Goal: Task Accomplishment & Management: Use online tool/utility

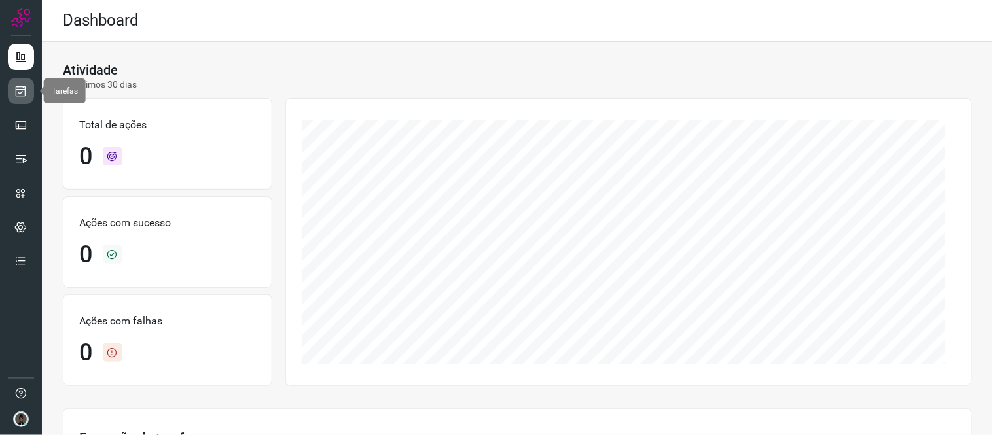
click at [10, 95] on link at bounding box center [21, 91] width 26 height 26
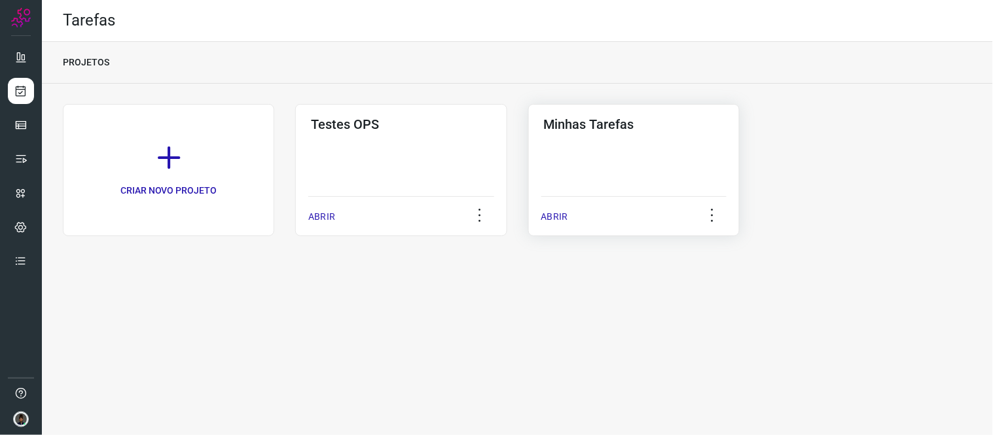
click at [698, 167] on div "Minhas Tarefas ABRIR" at bounding box center [634, 170] width 212 height 132
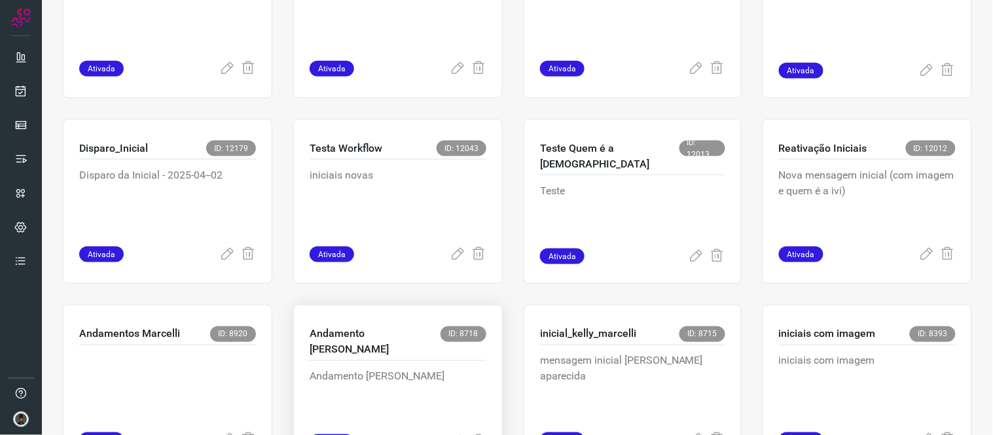
scroll to position [655, 0]
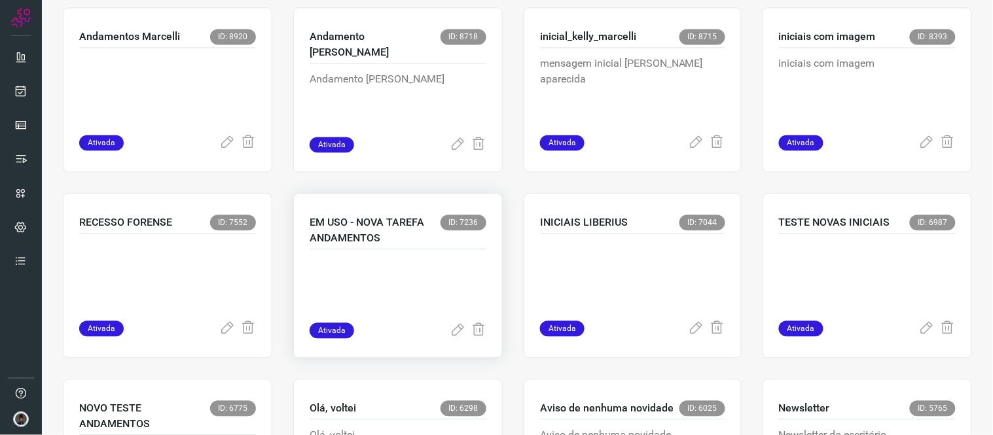
click at [437, 247] on div "EM USO - NOVA TAREFA ANDAMENTOS ID: 7236" at bounding box center [398, 232] width 177 height 35
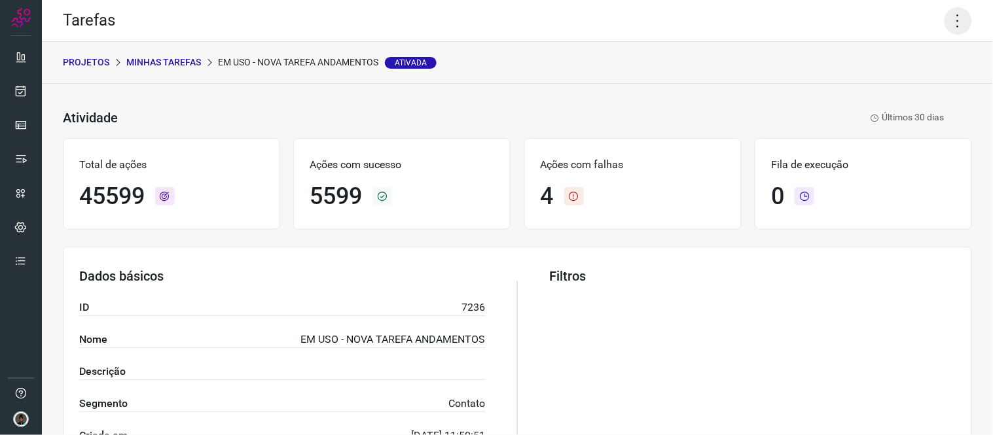
click at [954, 16] on icon at bounding box center [959, 21] width 28 height 28
click at [884, 81] on li "Executar" at bounding box center [901, 85] width 119 height 21
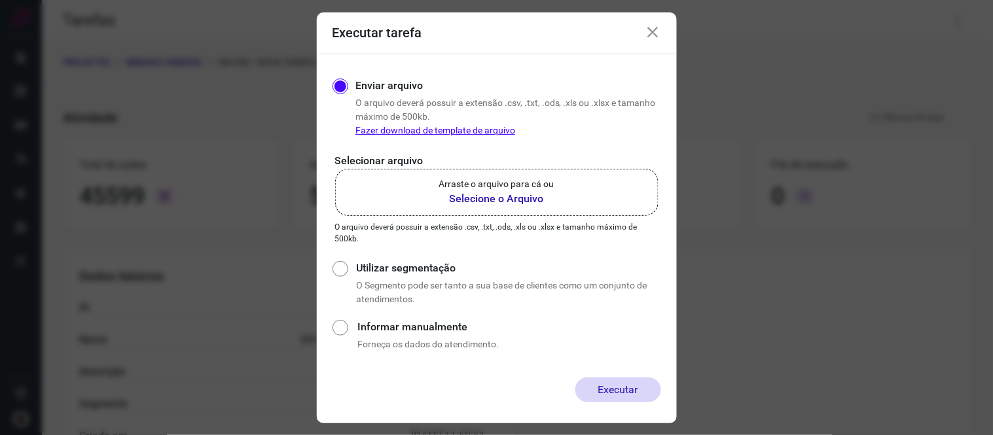
click at [526, 200] on b "Selecione o Arquivo" at bounding box center [496, 199] width 115 height 16
click at [0, 0] on input "Arraste o arquivo para cá ou Selecione o Arquivo" at bounding box center [0, 0] width 0 height 0
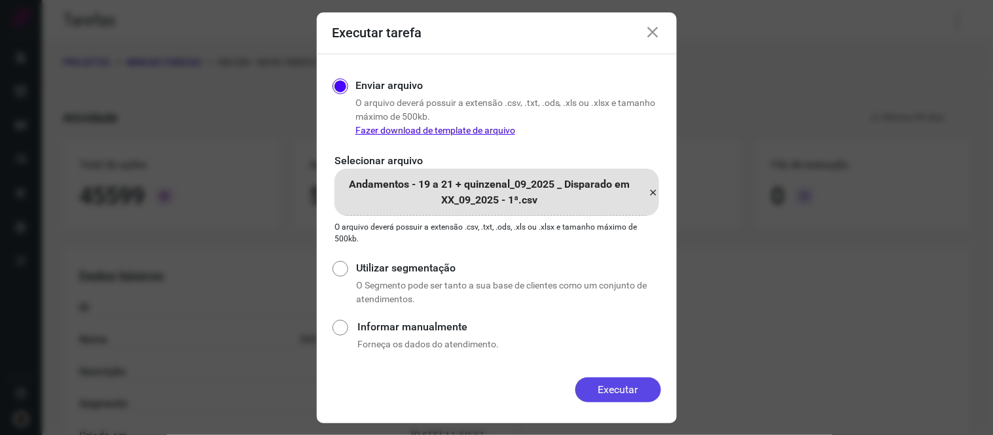
click at [616, 398] on button "Executar" at bounding box center [619, 390] width 86 height 25
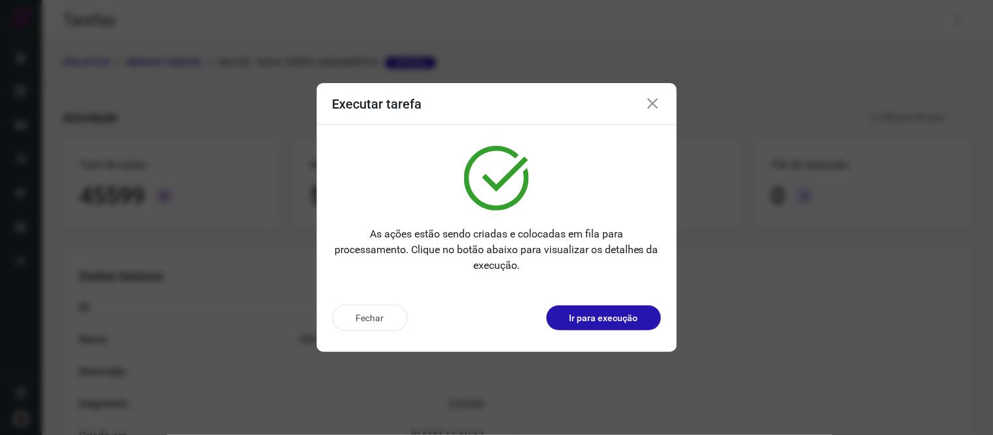
click at [652, 99] on icon at bounding box center [654, 104] width 16 height 16
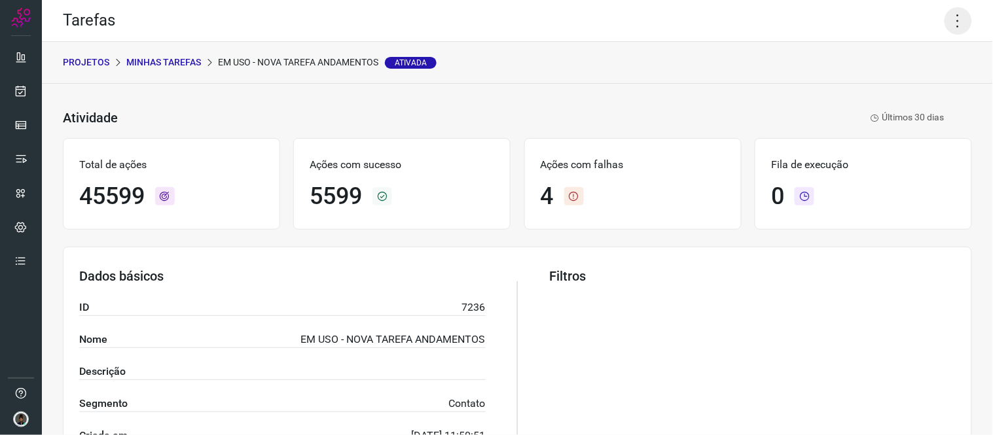
click at [954, 29] on icon at bounding box center [959, 21] width 28 height 28
click at [887, 79] on li "Executar" at bounding box center [901, 85] width 119 height 21
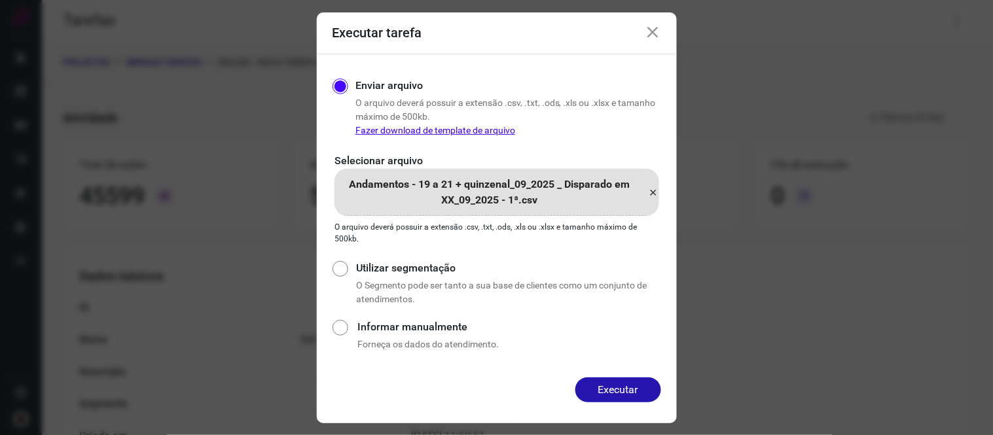
click at [652, 197] on icon at bounding box center [654, 193] width 10 height 16
click at [0, 0] on input "Andamentos - 19 a 21 + quinzenal_09_2025 _ Disparado em XX_09_2025 - 1ª.csv" at bounding box center [0, 0] width 0 height 0
click at [629, 384] on button "Executar" at bounding box center [619, 390] width 86 height 25
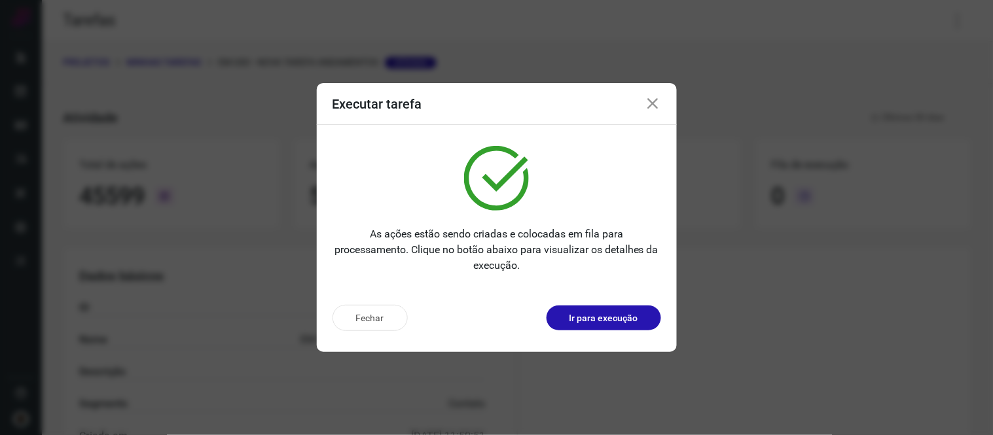
drag, startPoint x: 652, startPoint y: 93, endPoint x: 652, endPoint y: 100, distance: 7.2
click at [652, 94] on div "Executar tarefa" at bounding box center [497, 104] width 360 height 42
drag, startPoint x: 652, startPoint y: 100, endPoint x: 762, endPoint y: 81, distance: 111.0
click at [653, 101] on icon at bounding box center [654, 104] width 16 height 16
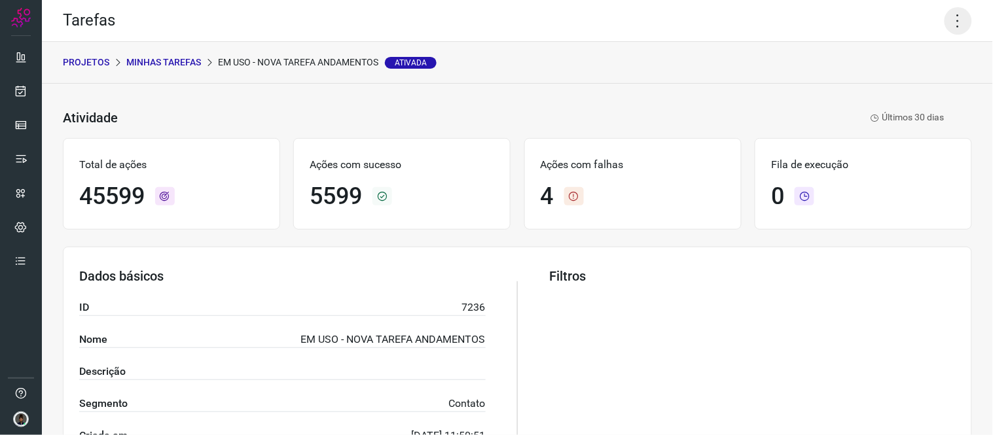
click at [957, 16] on icon at bounding box center [959, 21] width 28 height 28
click at [900, 83] on li "Executar" at bounding box center [901, 85] width 119 height 21
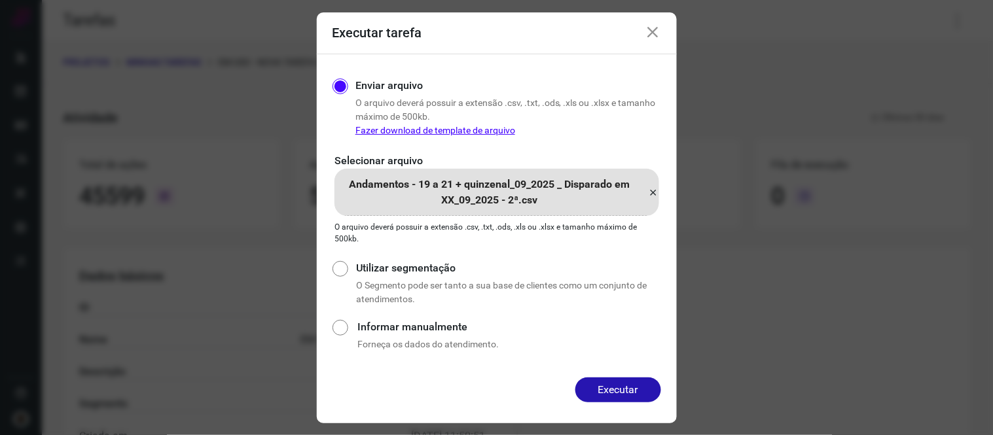
click at [653, 188] on icon at bounding box center [654, 193] width 10 height 16
click at [0, 0] on input "Andamentos - 19 a 21 + quinzenal_09_2025 _ Disparado em XX_09_2025 - 2ª.csv" at bounding box center [0, 0] width 0 height 0
click at [608, 383] on button "Executar" at bounding box center [619, 390] width 86 height 25
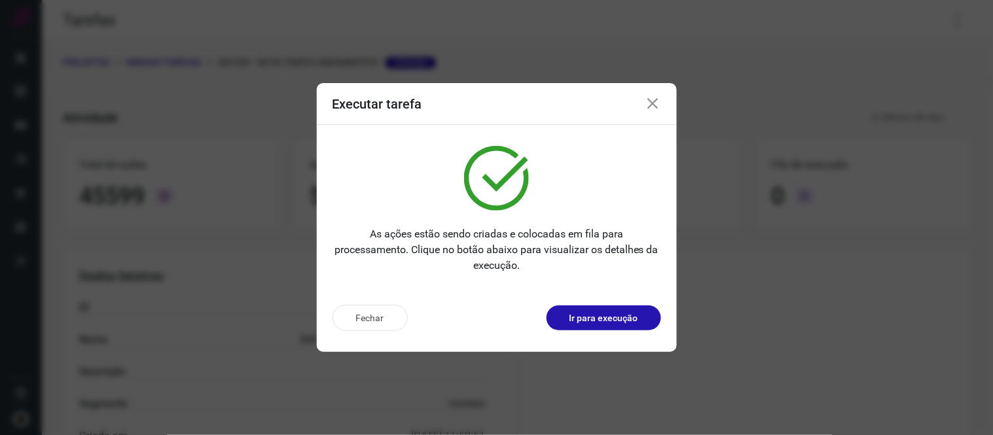
click at [658, 102] on icon at bounding box center [654, 104] width 16 height 16
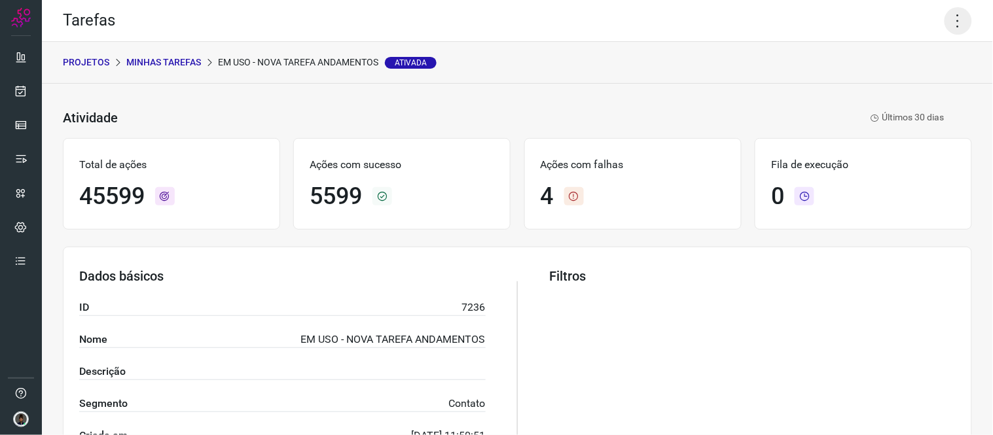
click at [947, 9] on icon at bounding box center [959, 21] width 28 height 28
click at [896, 86] on li "Executar" at bounding box center [901, 85] width 119 height 21
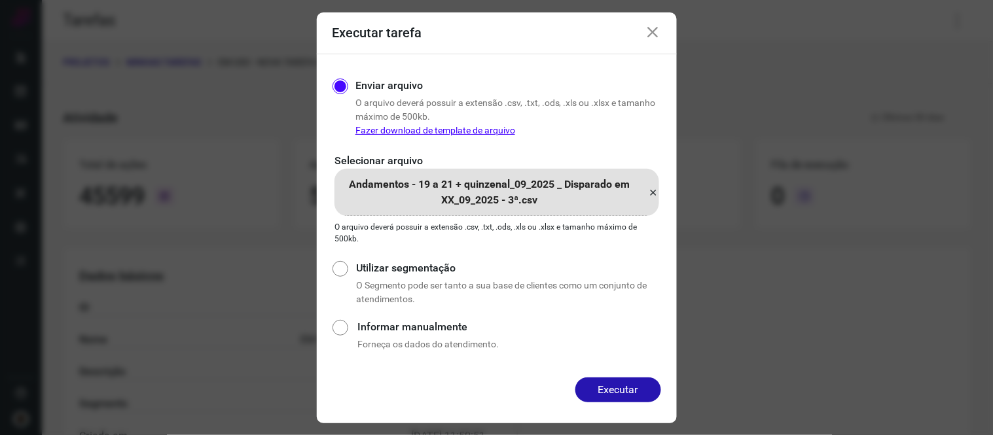
click at [654, 193] on icon at bounding box center [654, 193] width 10 height 16
click at [0, 0] on input "Andamentos - 19 a 21 + quinzenal_09_2025 _ Disparado em XX_09_2025 - 3ª.csv" at bounding box center [0, 0] width 0 height 0
click at [621, 386] on button "Executar" at bounding box center [619, 390] width 86 height 25
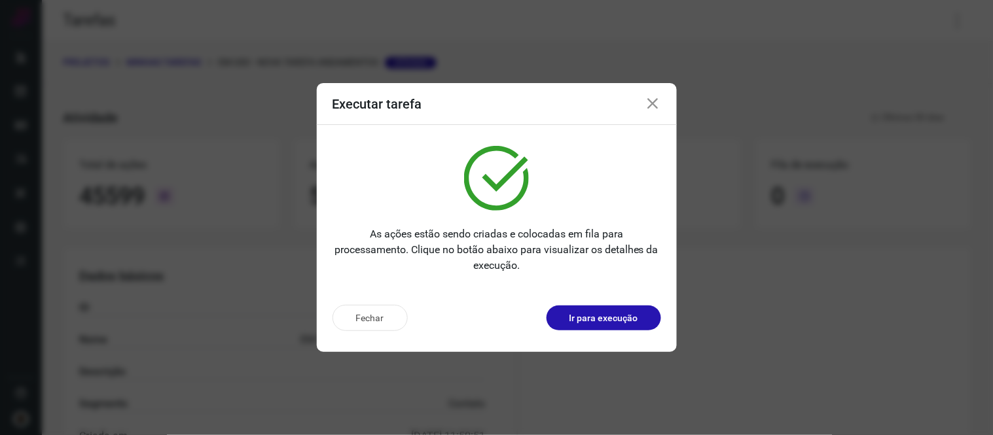
click at [646, 101] on icon at bounding box center [654, 104] width 16 height 16
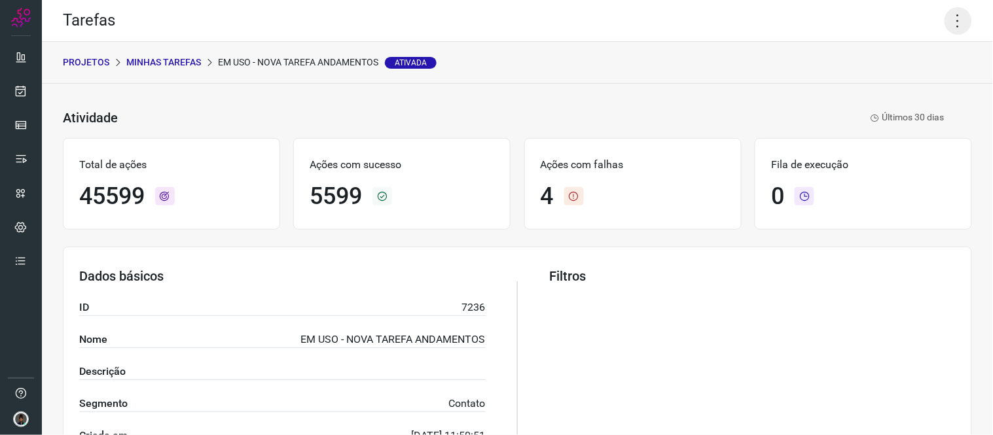
click at [952, 20] on icon at bounding box center [959, 21] width 28 height 28
click at [912, 83] on li "Executar" at bounding box center [901, 85] width 119 height 21
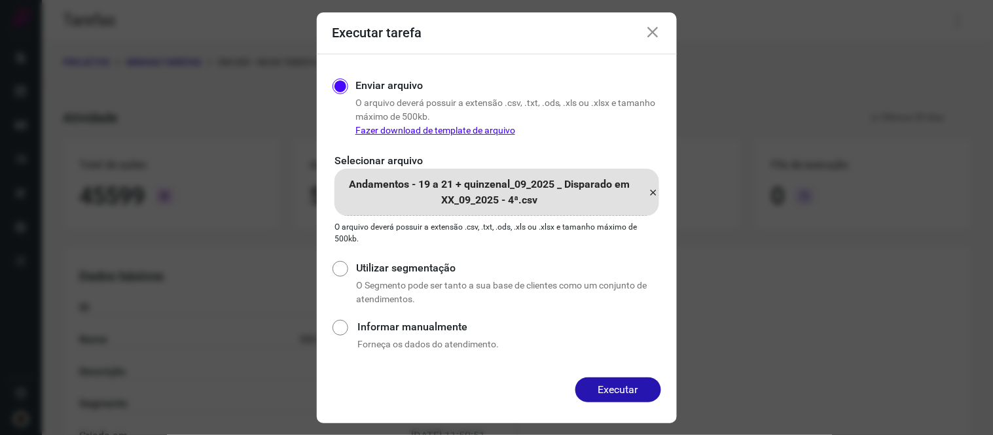
click at [651, 192] on icon at bounding box center [654, 193] width 10 height 16
click at [0, 0] on input "Andamentos - 19 a 21 + quinzenal_09_2025 _ Disparado em XX_09_2025 - 4ª.csv" at bounding box center [0, 0] width 0 height 0
click at [627, 385] on button "Executar" at bounding box center [619, 390] width 86 height 25
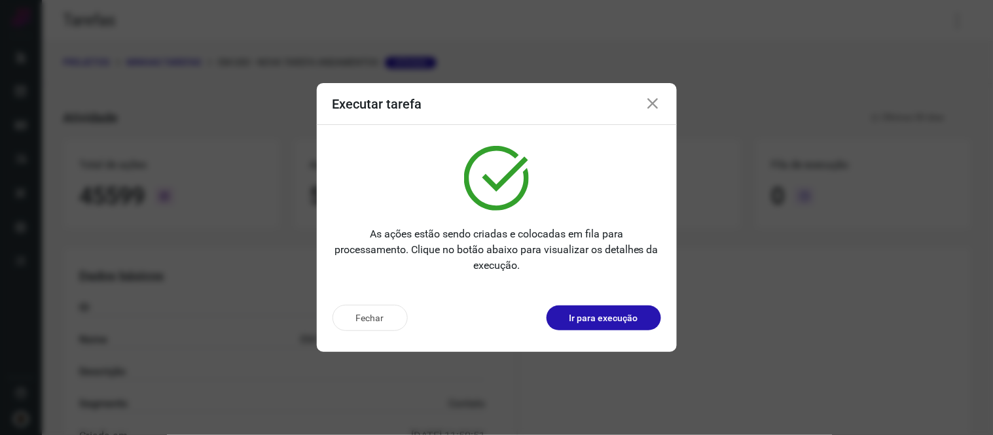
click at [276, 257] on div "Executar tarefa As ações estão sendo criadas e colocadas em fila para processam…" at bounding box center [496, 217] width 993 height 435
drag, startPoint x: 290, startPoint y: 253, endPoint x: 344, endPoint y: 234, distance: 57.4
click at [344, 234] on div "Executar tarefa As ações estão sendo criadas e colocadas em fila para processam…" at bounding box center [496, 217] width 993 height 435
click at [651, 107] on icon at bounding box center [654, 104] width 16 height 16
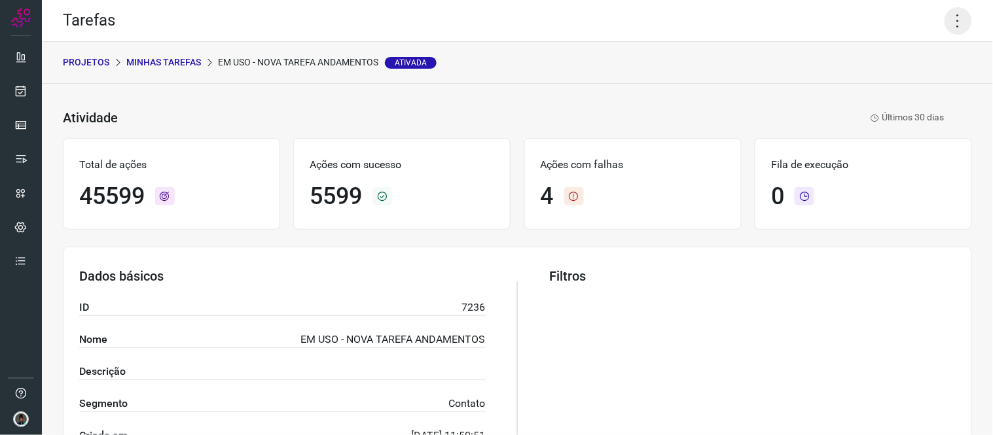
click at [945, 22] on icon at bounding box center [959, 21] width 28 height 28
click at [895, 89] on li "Executar" at bounding box center [901, 85] width 119 height 21
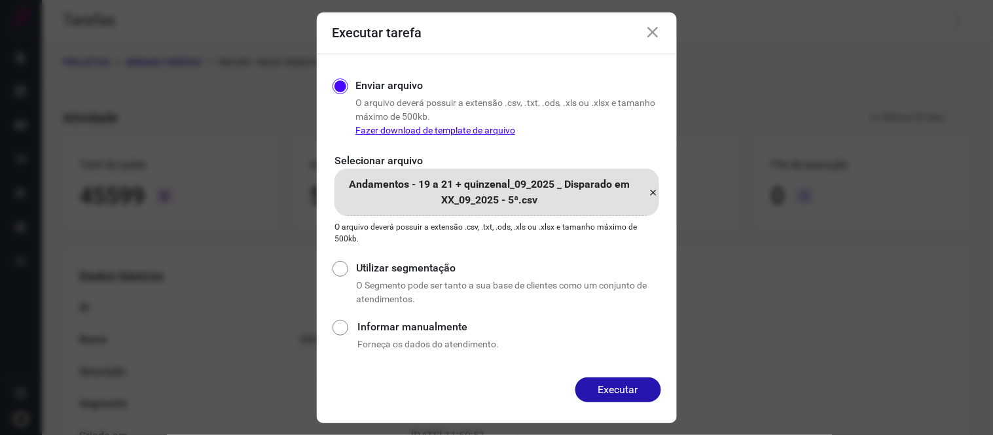
click at [652, 187] on icon at bounding box center [654, 193] width 10 height 16
click at [0, 0] on input "Andamentos - 19 a 21 + quinzenal_09_2025 _ Disparado em XX_09_2025 - 5ª.csv" at bounding box center [0, 0] width 0 height 0
click at [634, 387] on button "Executar" at bounding box center [619, 390] width 86 height 25
